Goal: Task Accomplishment & Management: Manage account settings

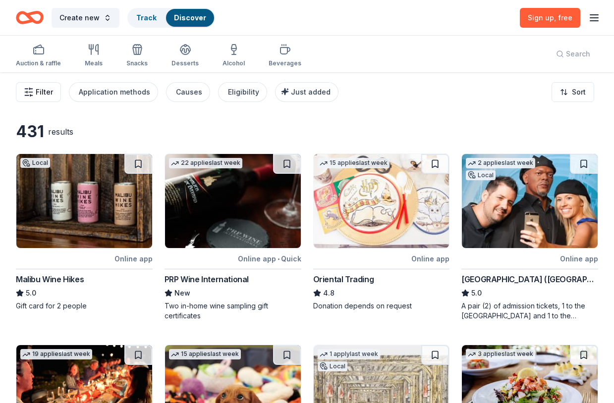
click at [40, 92] on span "Filter" at bounding box center [44, 92] width 17 height 12
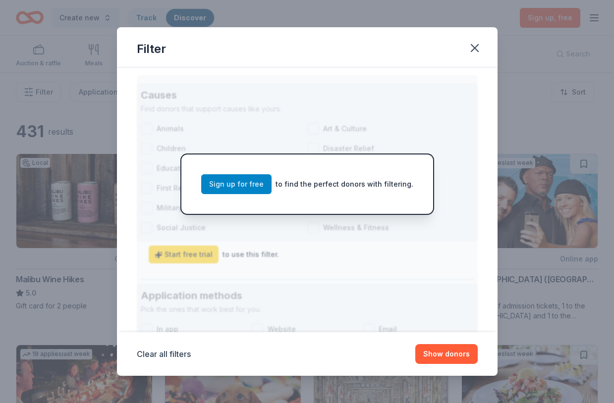
click at [257, 181] on link "Sign up for free" at bounding box center [236, 184] width 70 height 20
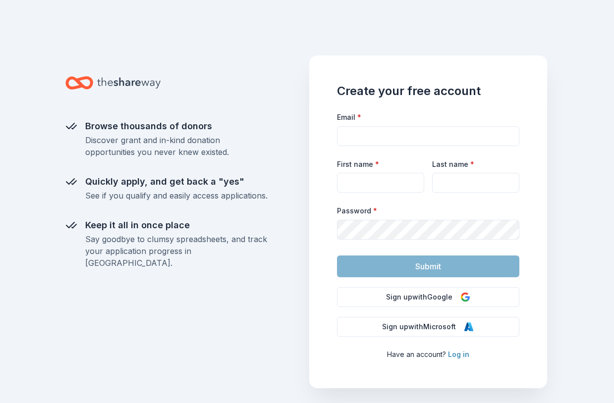
click at [457, 353] on link "Log in" at bounding box center [458, 354] width 21 height 8
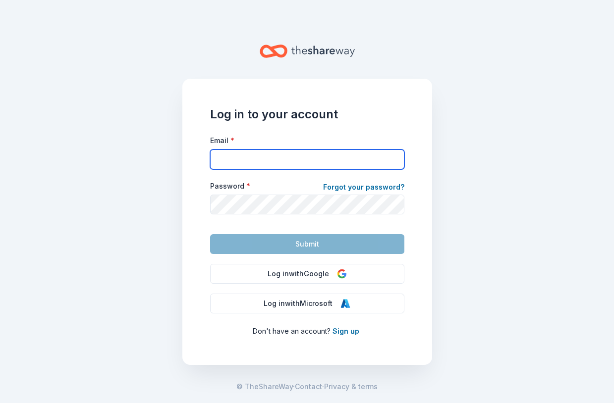
type input "[EMAIL_ADDRESS][DOMAIN_NAME]"
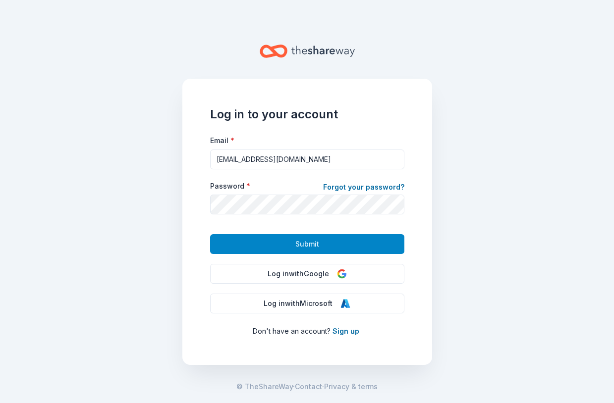
click at [309, 245] on span "Submit" at bounding box center [307, 244] width 24 height 12
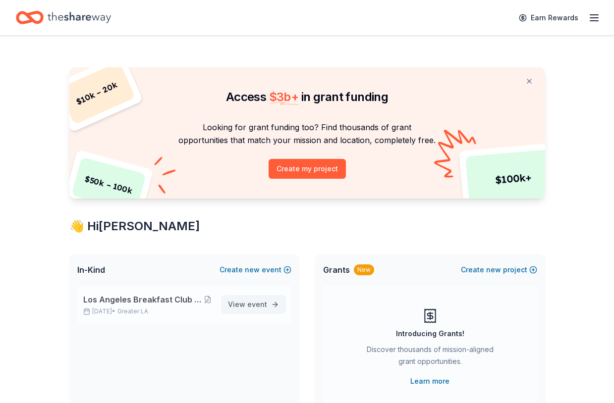
click at [254, 300] on span "event" at bounding box center [257, 304] width 20 height 8
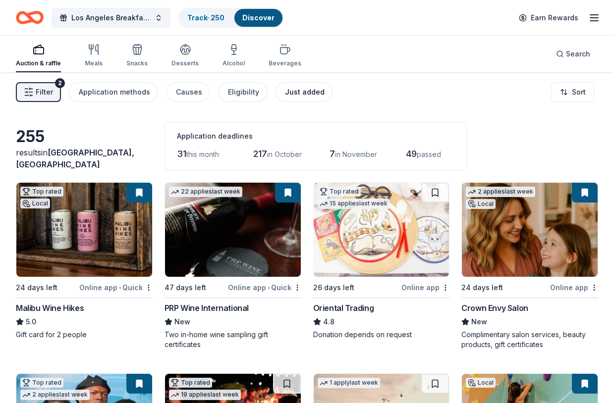
click at [301, 86] on button "Just added" at bounding box center [303, 92] width 57 height 20
